Goal: Task Accomplishment & Management: Use online tool/utility

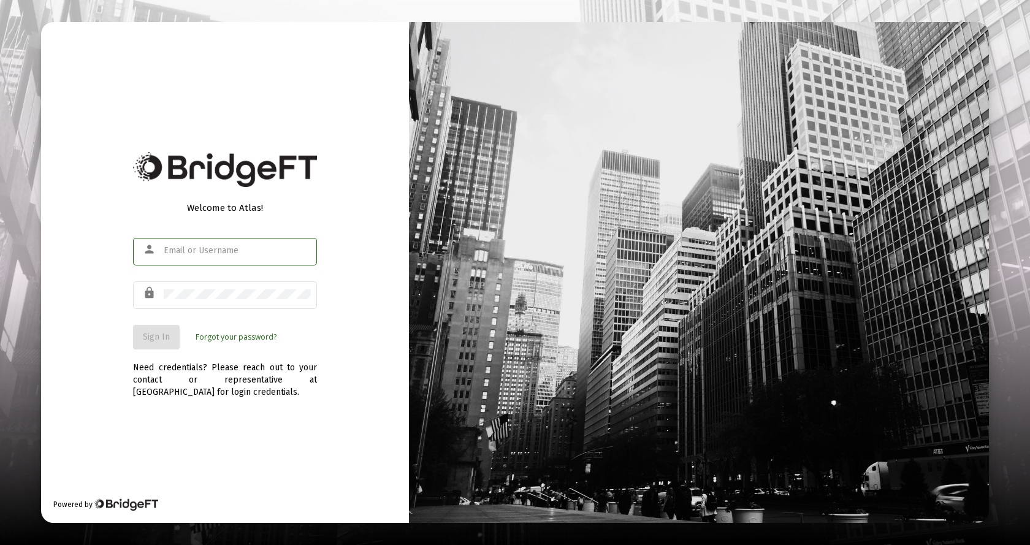
type input "[EMAIL_ADDRESS][DOMAIN_NAME]"
click at [147, 335] on span "Sign In" at bounding box center [156, 337] width 27 height 10
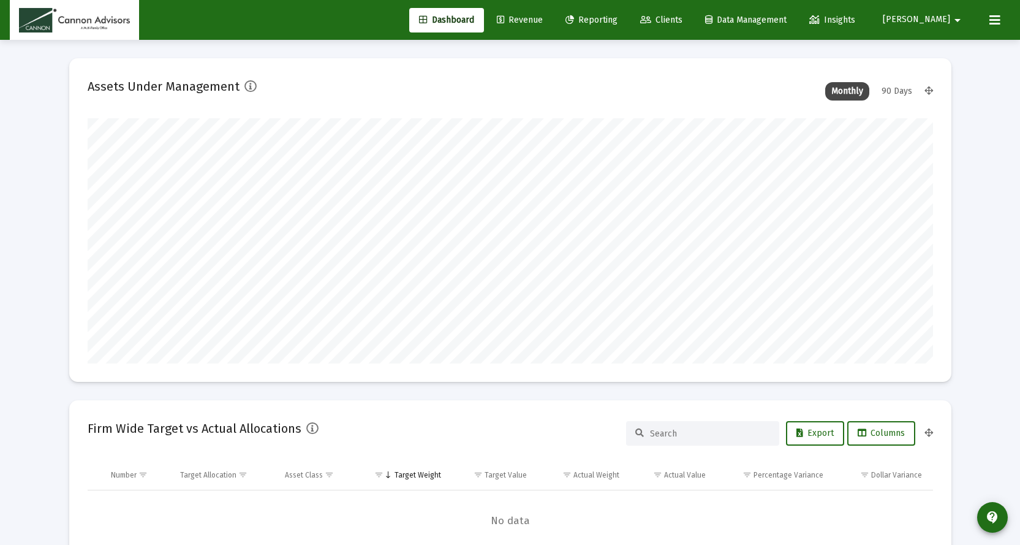
scroll to position [245, 455]
type input "[DATE]"
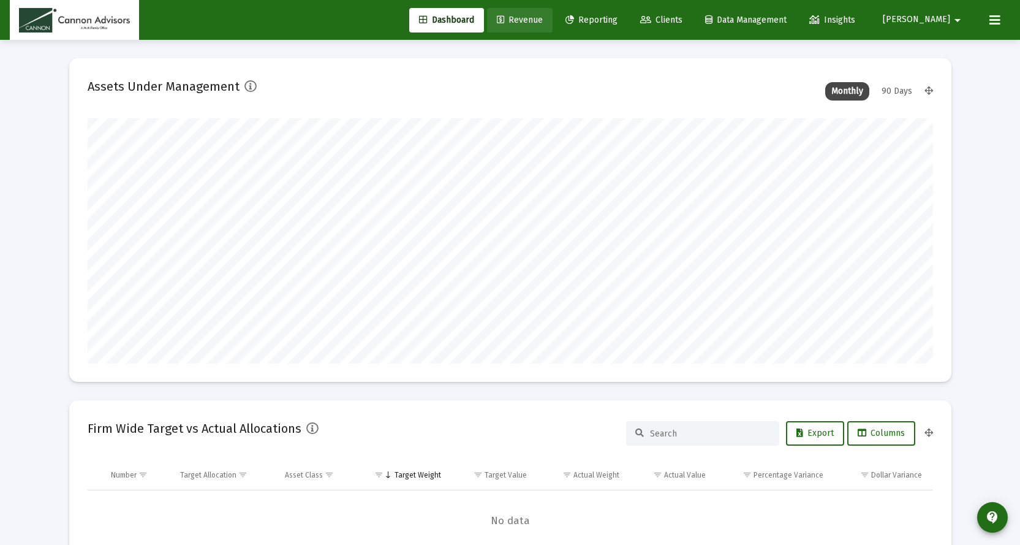
click at [543, 15] on span "Revenue" at bounding box center [520, 20] width 46 height 10
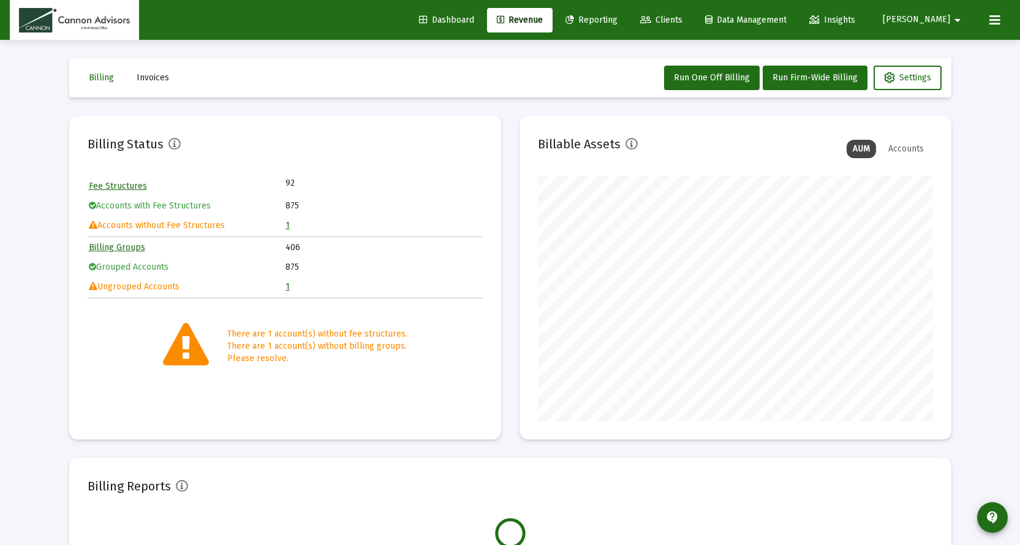
scroll to position [245, 395]
